Goal: Check status

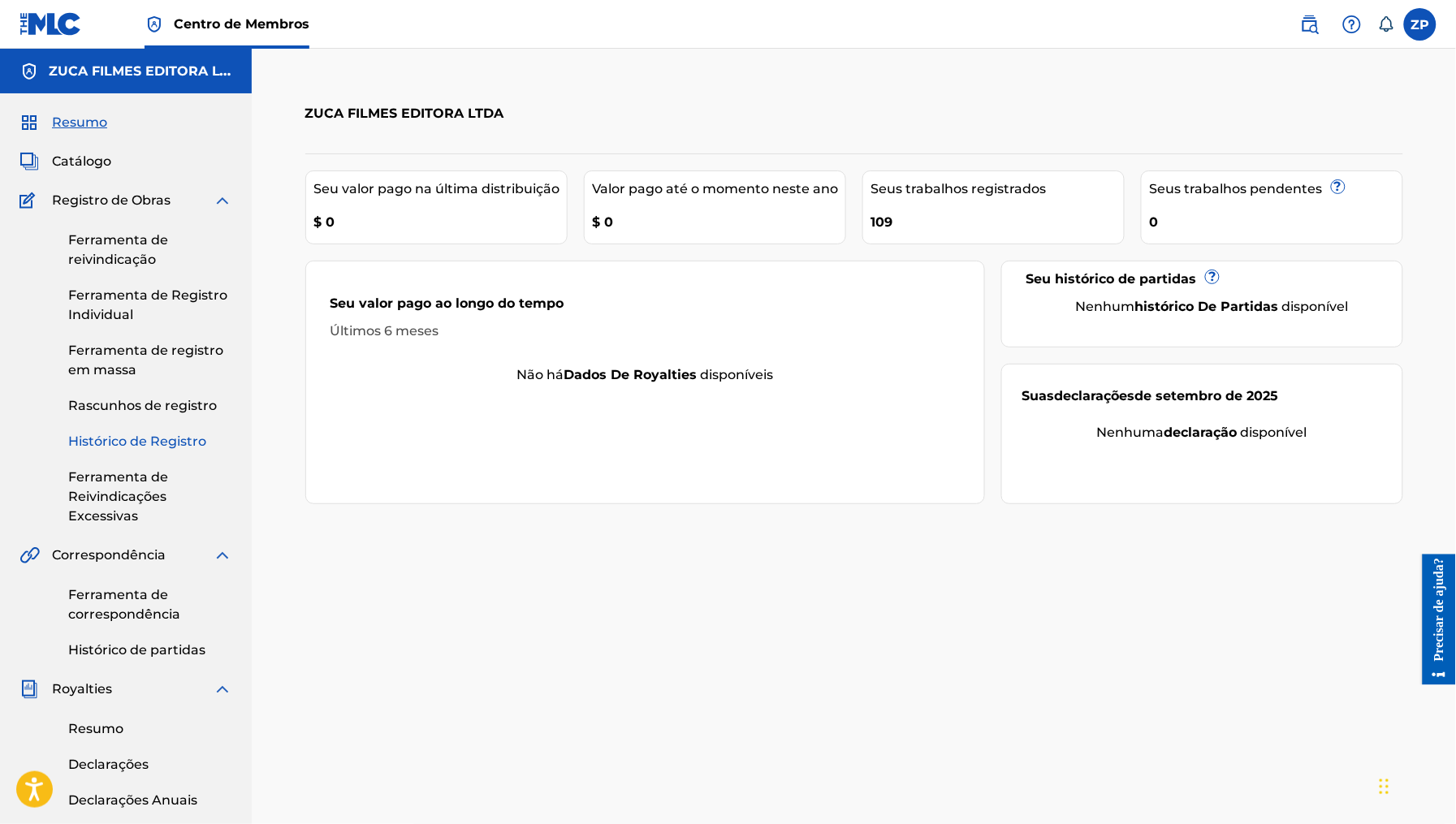
click at [146, 441] on font "Histórico de Registro" at bounding box center [137, 441] width 138 height 16
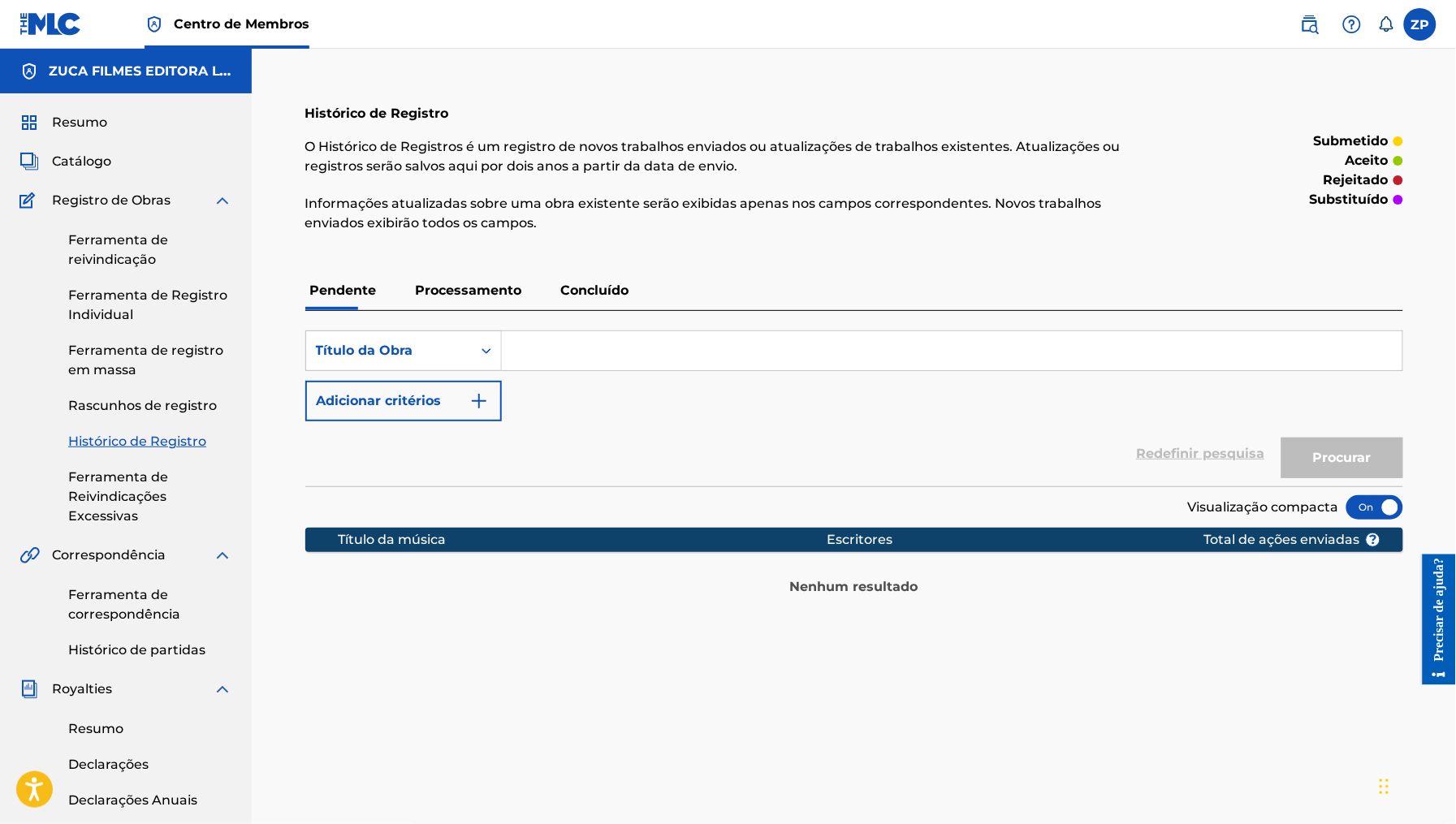
click at [608, 279] on p "Concluído" at bounding box center [595, 290] width 78 height 39
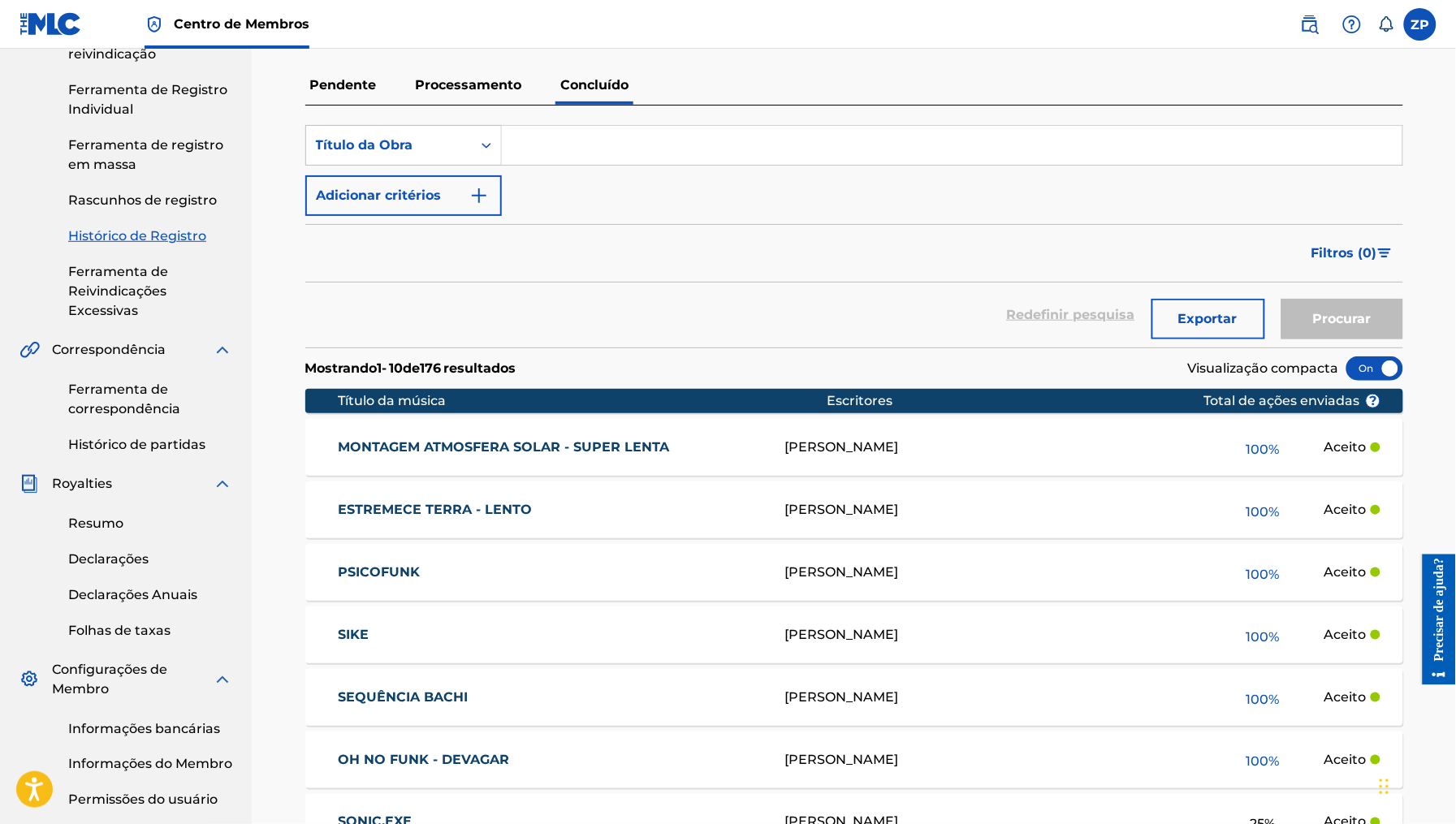
scroll to position [607, 0]
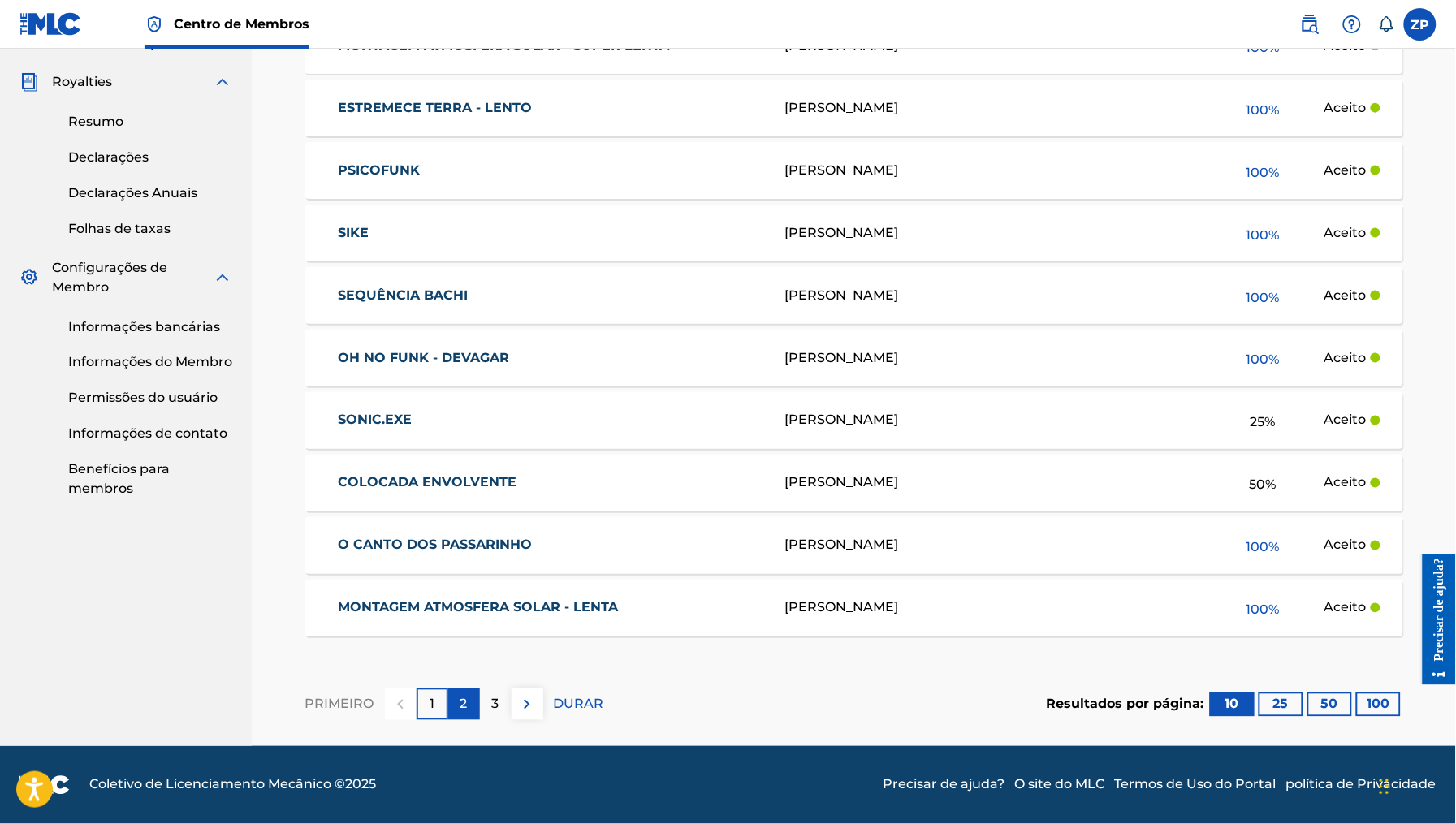
click at [451, 706] on div "2" at bounding box center [464, 704] width 32 height 32
